Goal: Information Seeking & Learning: Learn about a topic

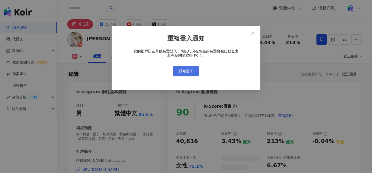
click at [187, 71] on span "我知道了" at bounding box center [186, 71] width 14 height 4
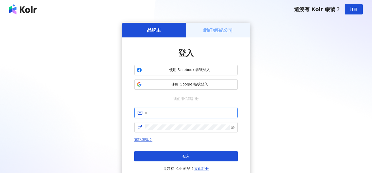
type input "**********"
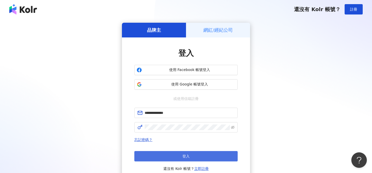
click at [189, 157] on span "登入" at bounding box center [185, 156] width 7 height 4
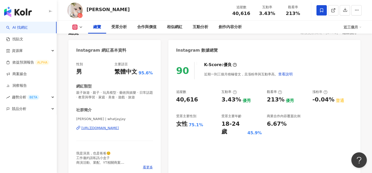
scroll to position [43, 0]
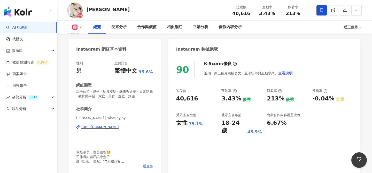
click at [92, 9] on div "張捷" at bounding box center [108, 9] width 43 height 6
click at [92, 9] on div "[PERSON_NAME]" at bounding box center [108, 9] width 43 height 6
click at [92, 9] on div "張捷" at bounding box center [108, 9] width 43 height 6
copy div "張捷"
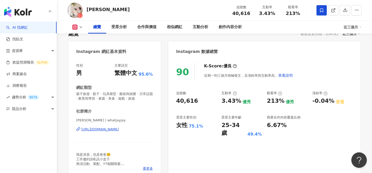
scroll to position [38, 0]
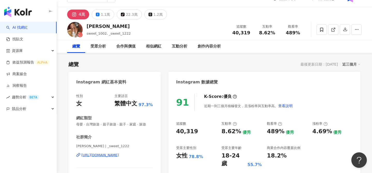
scroll to position [10, 0]
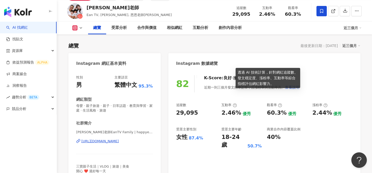
scroll to position [30, 0]
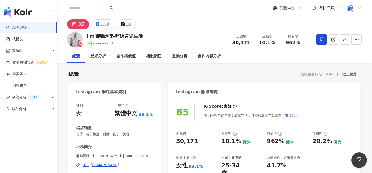
scroll to position [33, 0]
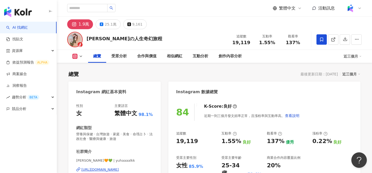
scroll to position [107, 0]
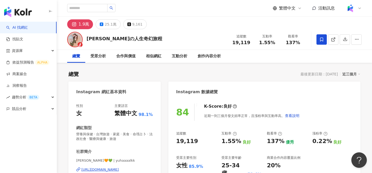
scroll to position [27, 0]
